Goal: Find specific page/section: Find specific page/section

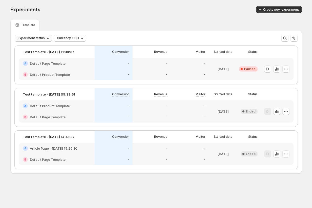
click at [32, 38] on span "Experiment status" at bounding box center [31, 38] width 27 height 4
click at [10, 93] on div "Experiments. This page is ready Experiments Create new experiment Template Expe…" at bounding box center [156, 100] width 304 height 201
